Goal: Obtain resource: Obtain resource

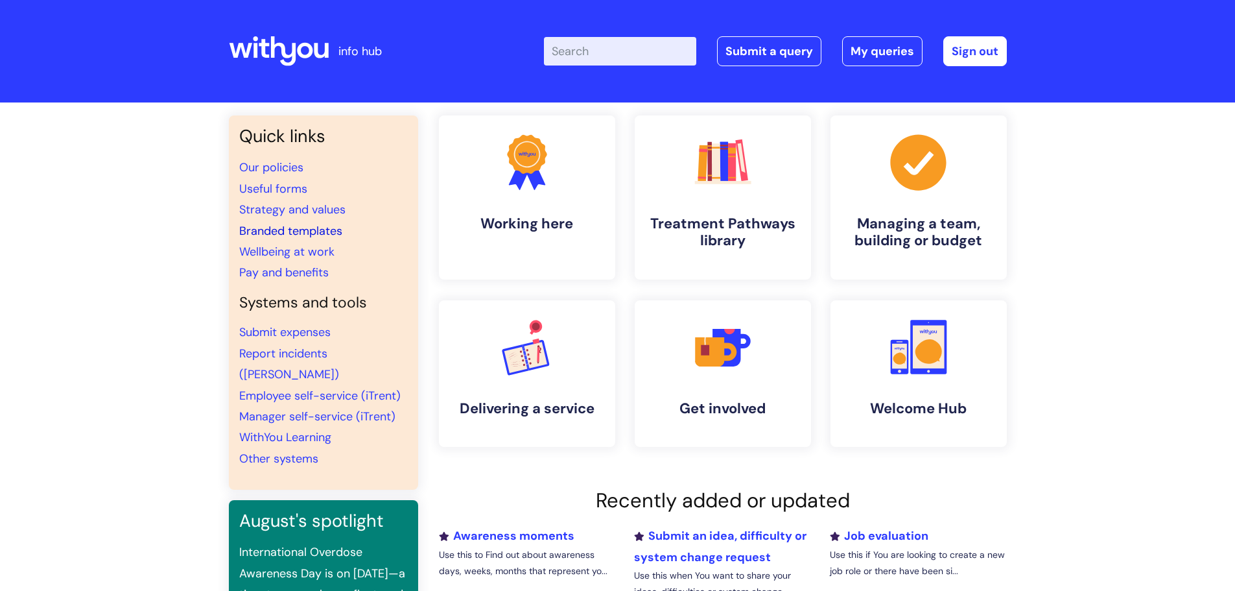
click at [324, 230] on link "Branded templates" at bounding box center [290, 231] width 103 height 16
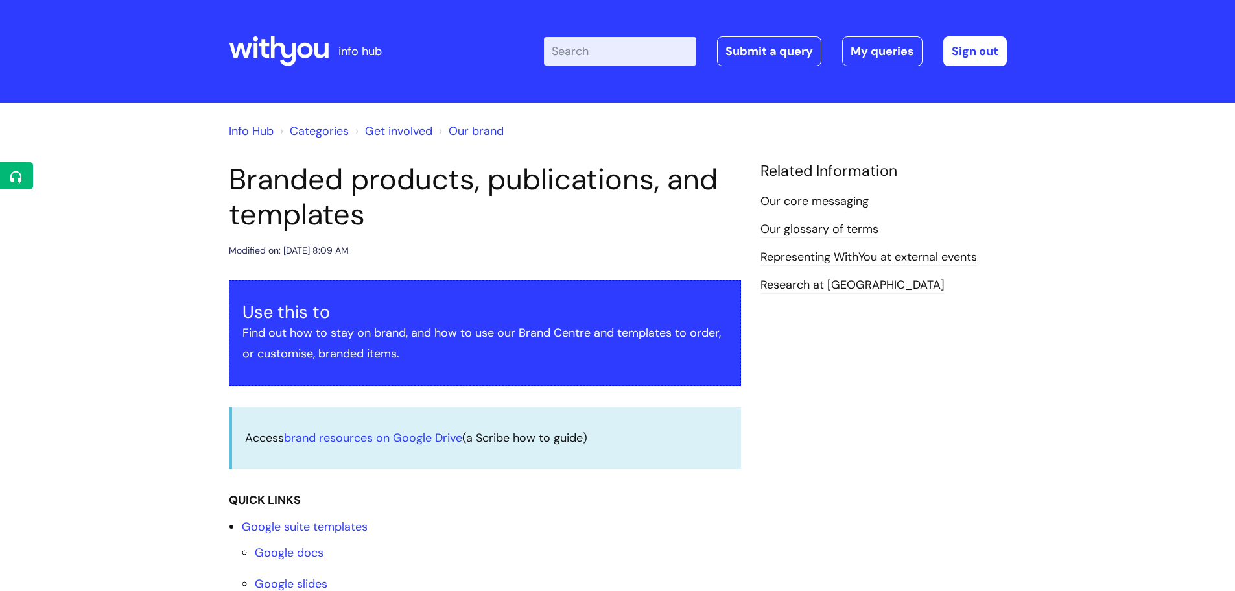
click at [470, 125] on link "Our brand" at bounding box center [476, 131] width 55 height 16
